Goal: Communication & Community: Connect with others

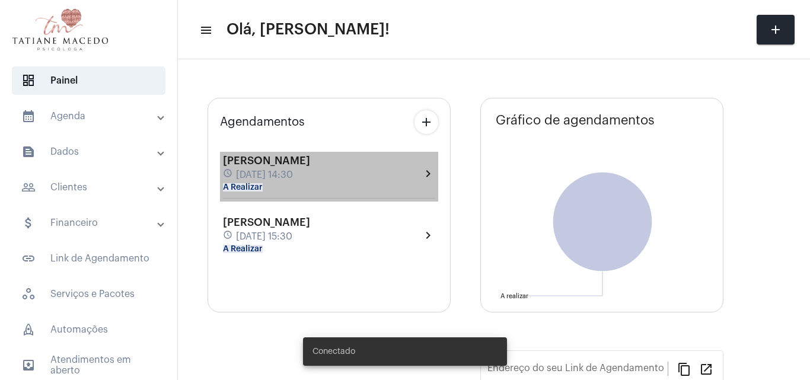
type input "[URL][DOMAIN_NAME]"
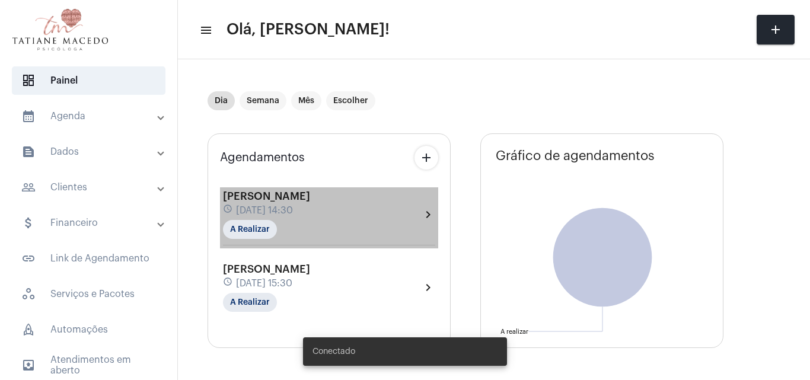
drag, startPoint x: 347, startPoint y: 155, endPoint x: 324, endPoint y: 216, distance: 64.5
click at [324, 216] on div "Agendamentos add [PERSON_NAME] schedule [DATE] 14:30 A Realizar chevron_right […" at bounding box center [328, 240] width 243 height 215
click at [310, 216] on div "schedule [DATE] 14:30" at bounding box center [266, 210] width 87 height 13
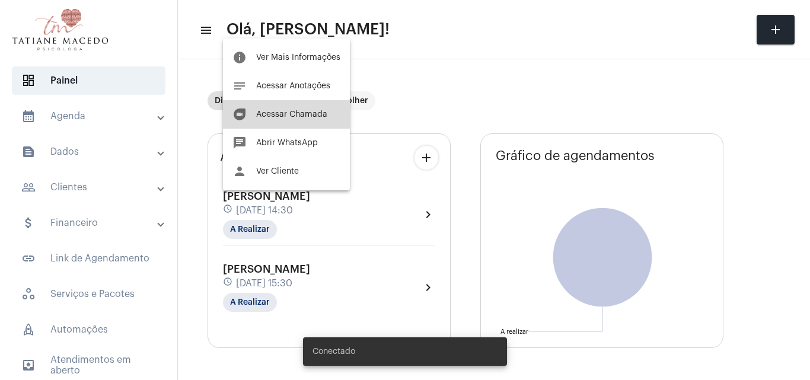
click at [299, 107] on button "duo [PERSON_NAME]" at bounding box center [286, 114] width 127 height 28
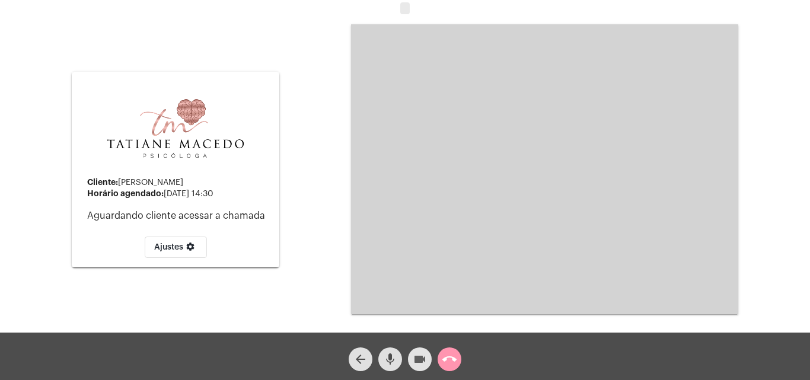
click at [414, 352] on mat-icon "videocam" at bounding box center [419, 359] width 14 height 14
click at [394, 353] on mat-icon "mic" at bounding box center [390, 359] width 14 height 14
click at [414, 356] on mat-icon "videocam_off" at bounding box center [419, 359] width 14 height 14
click at [386, 362] on mat-icon "mic_off" at bounding box center [390, 359] width 14 height 14
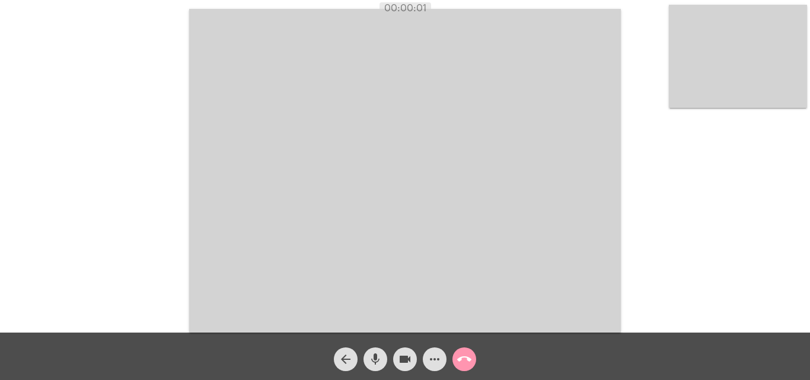
click at [434, 364] on snack-bar-container "Chamada Iniciada" at bounding box center [405, 351] width 204 height 28
click at [434, 364] on mat-icon "more_horiz" at bounding box center [434, 359] width 14 height 14
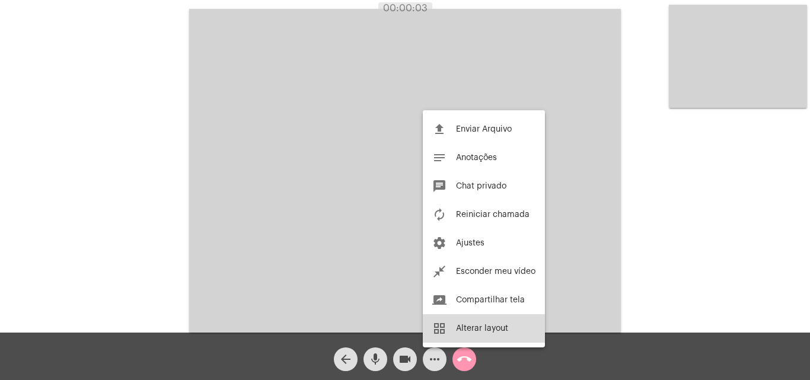
click at [463, 340] on button "grid_view Alterar layout" at bounding box center [484, 328] width 122 height 28
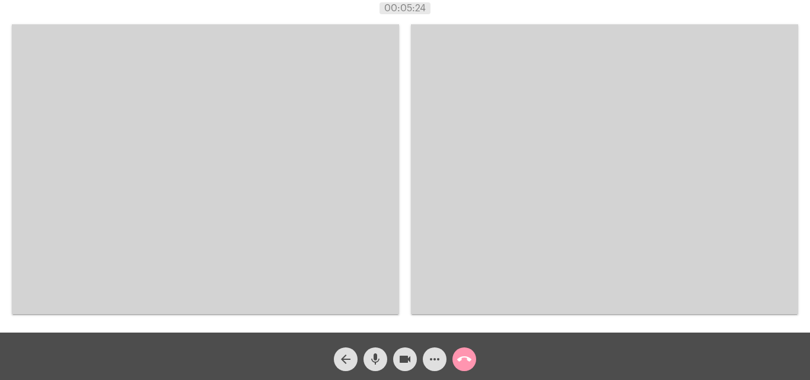
click at [439, 87] on video at bounding box center [604, 169] width 387 height 290
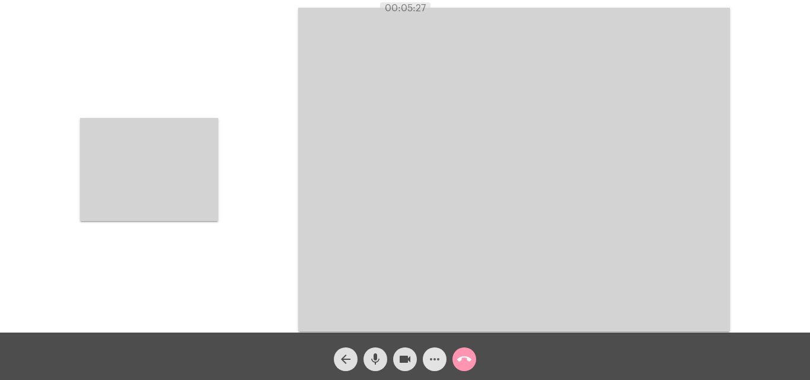
click at [430, 354] on mat-icon "more_horiz" at bounding box center [434, 359] width 14 height 14
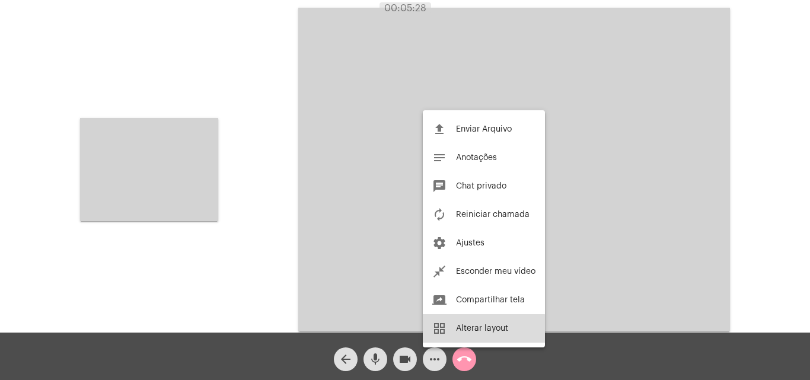
click at [458, 332] on button "grid_view Alterar layout" at bounding box center [484, 328] width 122 height 28
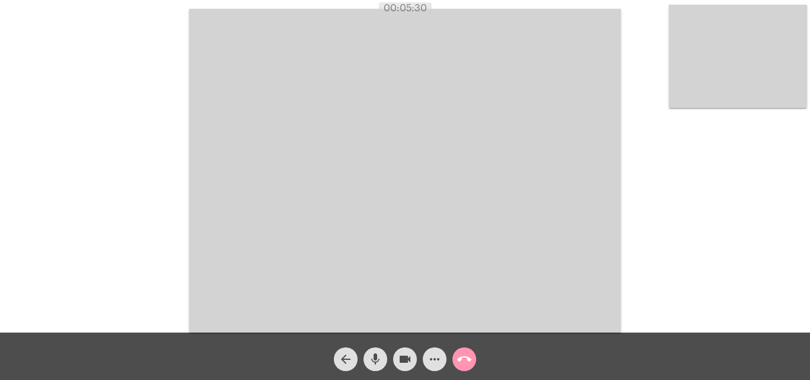
click at [442, 356] on button "more_horiz" at bounding box center [435, 359] width 24 height 24
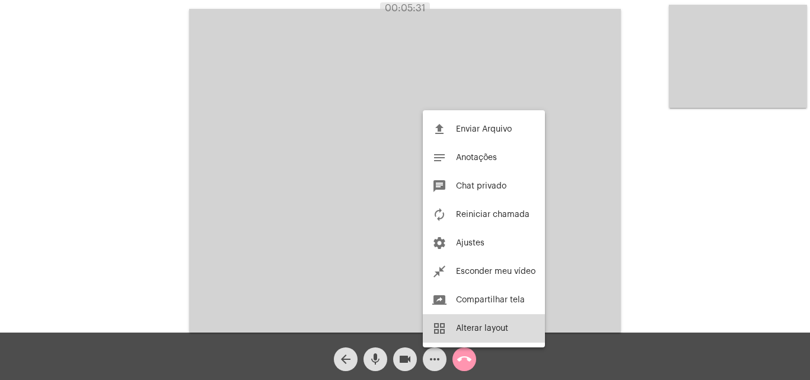
click at [446, 334] on button "grid_view Alterar layout" at bounding box center [484, 328] width 122 height 28
